Goal: Information Seeking & Learning: Compare options

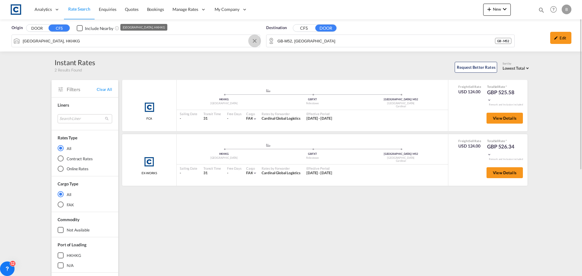
click at [254, 41] on md-icon "Clear Input" at bounding box center [254, 41] width 7 height 7
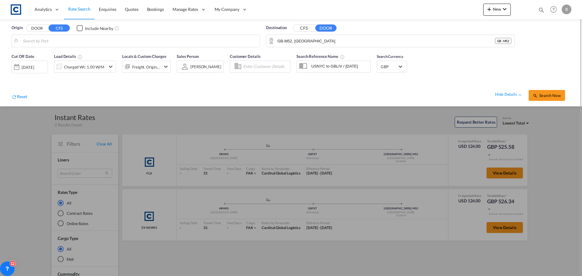
click at [36, 26] on button "DOOR" at bounding box center [36, 28] width 21 height 7
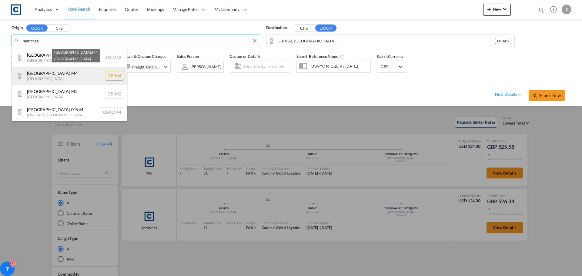
click at [58, 75] on div "[GEOGRAPHIC_DATA] , [GEOGRAPHIC_DATA] [GEOGRAPHIC_DATA]-M4" at bounding box center [69, 76] width 115 height 18
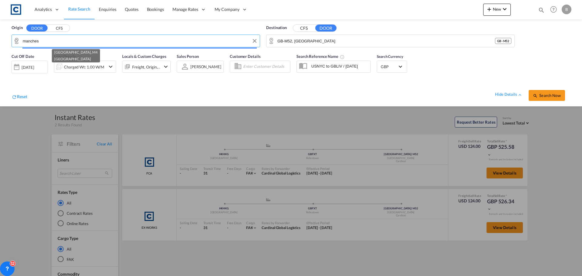
type input "GB-M4, [GEOGRAPHIC_DATA]"
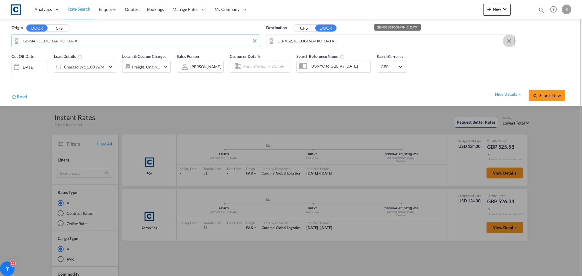
click at [508, 42] on button "Clear Input" at bounding box center [509, 40] width 9 height 9
click at [304, 27] on button "CFS" at bounding box center [303, 28] width 21 height 7
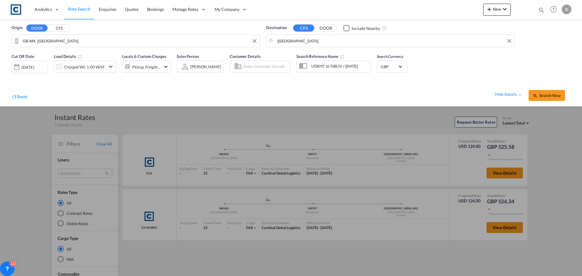
click at [310, 39] on body "Analytics Reports Dashboard Rate Search Enquiries Quotes Bookings" at bounding box center [291, 138] width 582 height 276
click at [299, 58] on div "[GEOGRAPHIC_DATA] [GEOGRAPHIC_DATA] [GEOGRAPHIC_DATA]" at bounding box center [323, 57] width 115 height 18
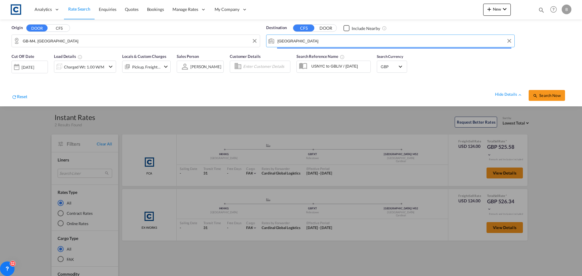
type input "[GEOGRAPHIC_DATA], HKHKG"
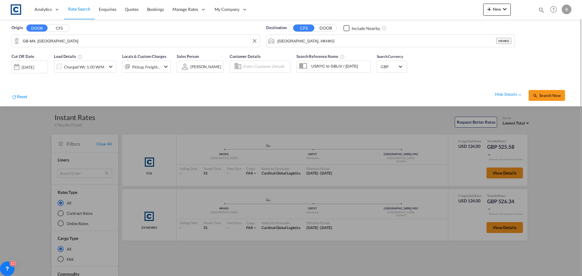
click at [450, 73] on div "Cut Off Date [DATE] [DATE] Load Details Charged Wt: 1.00 W/M Locals & Custom Ch…" at bounding box center [291, 78] width 570 height 56
click at [538, 93] on md-icon "icon-magnify" at bounding box center [535, 95] width 5 height 5
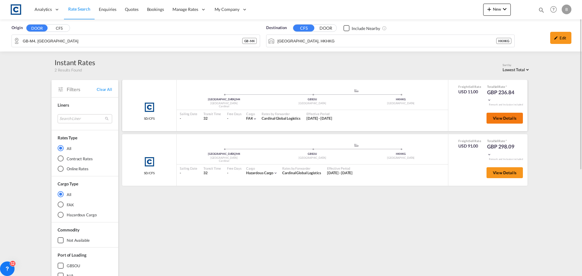
click at [510, 118] on span "View Details" at bounding box center [505, 118] width 24 height 5
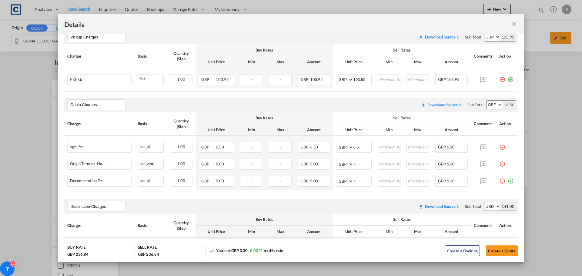
scroll to position [41, 0]
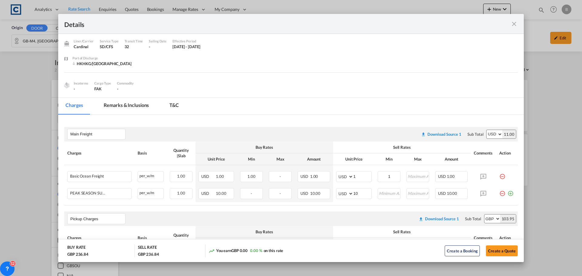
click at [511, 23] on md-icon "icon-close fg-AAA8AD m-0 cursor" at bounding box center [513, 23] width 7 height 7
click at [514, 23] on md-icon "icon-close fg-AAA8AD m-0 cursor" at bounding box center [513, 23] width 7 height 7
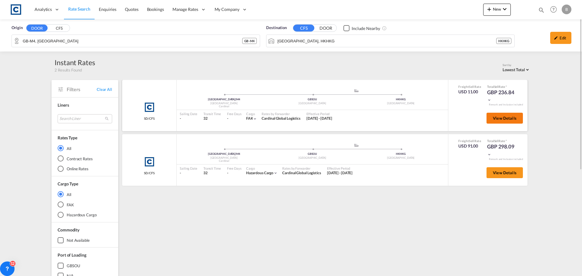
click at [498, 119] on span "View Details" at bounding box center [505, 118] width 24 height 5
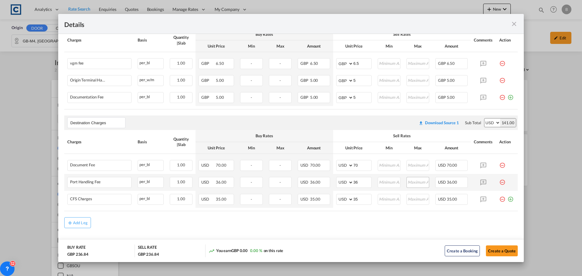
scroll to position [313, 0]
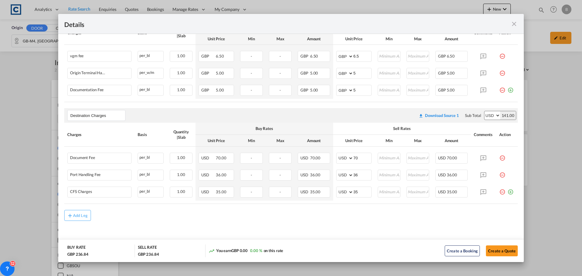
click at [512, 23] on md-icon "icon-close fg-AAA8AD m-0 cursor" at bounding box center [513, 23] width 7 height 7
